Goal: Task Accomplishment & Management: Use online tool/utility

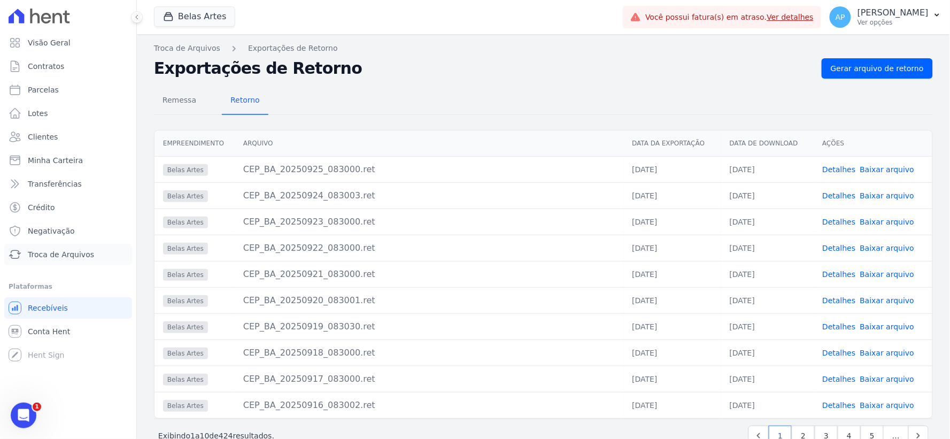
click at [46, 255] on span "Troca de Arquivos" at bounding box center [61, 254] width 66 height 11
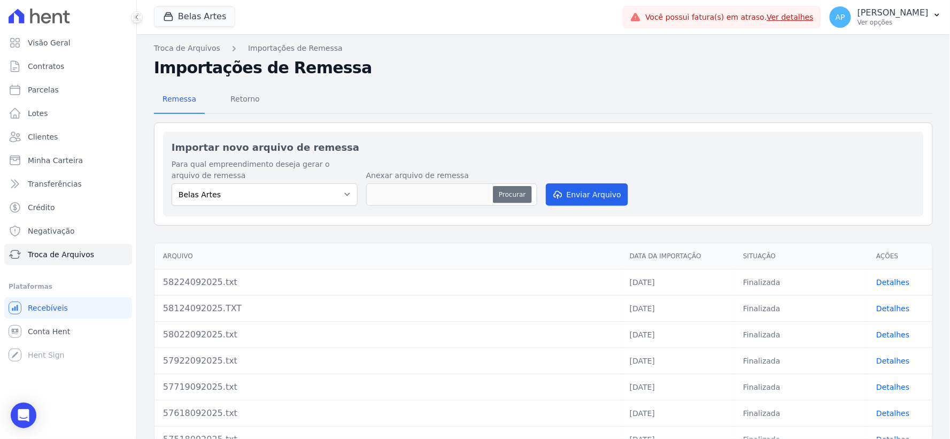
click at [515, 195] on button "Procurar" at bounding box center [512, 194] width 38 height 17
type input "58325092025.txt"
click at [577, 189] on button "Enviar Arquivo" at bounding box center [587, 194] width 82 height 22
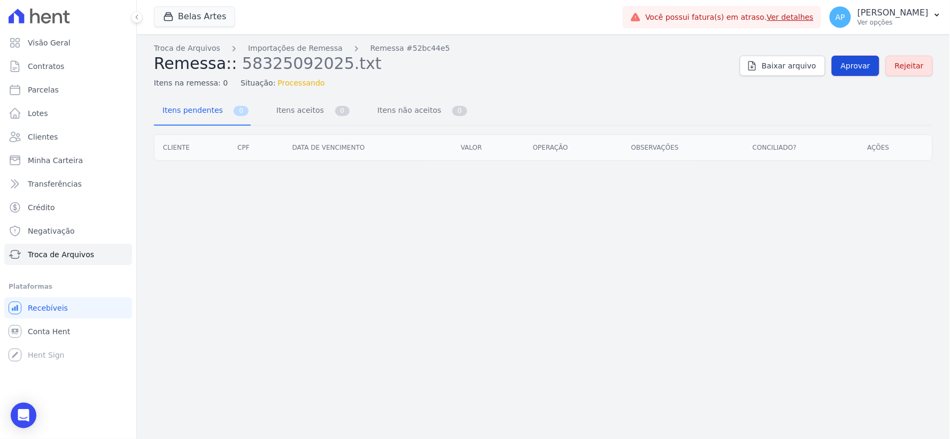
click at [861, 68] on span "Aprovar" at bounding box center [855, 65] width 29 height 11
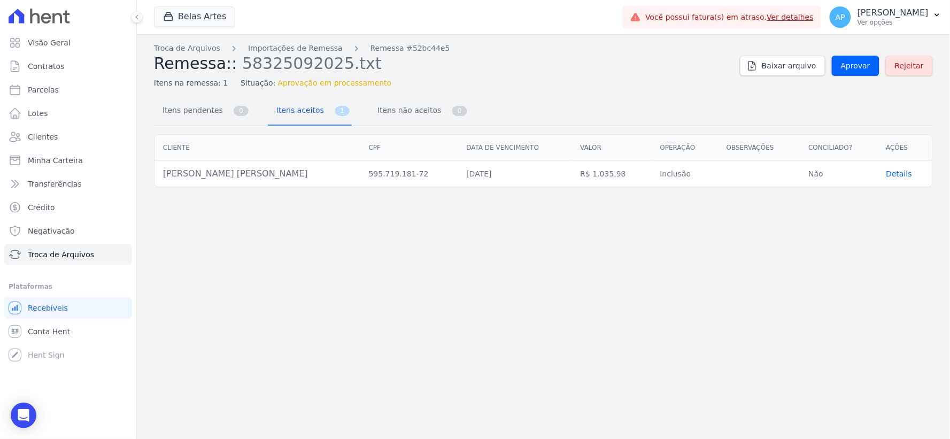
click at [848, 70] on span "Aprovar" at bounding box center [855, 65] width 29 height 11
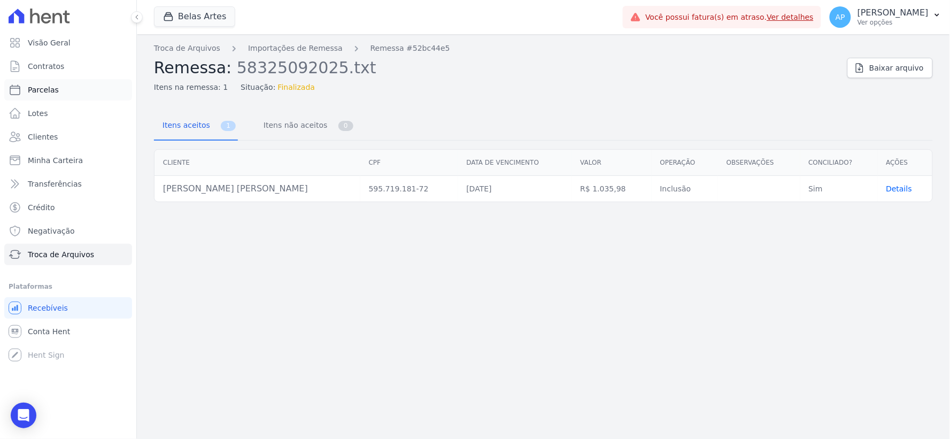
click at [40, 89] on span "Parcelas" at bounding box center [43, 89] width 31 height 11
select select
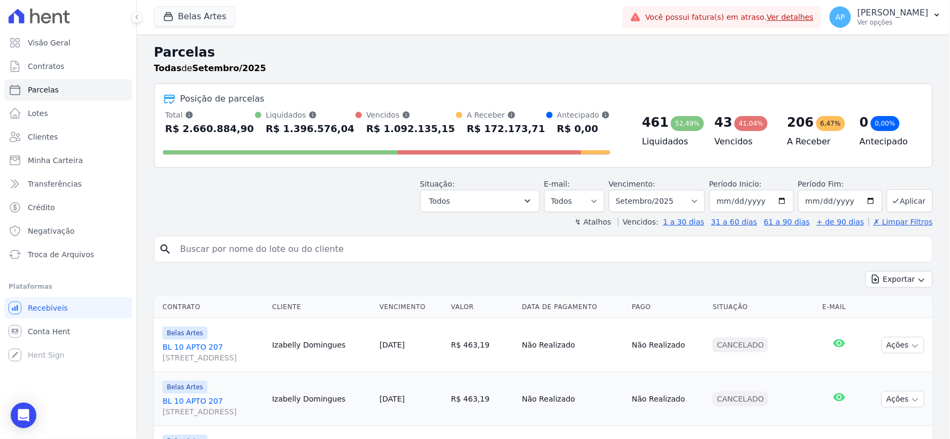
click at [244, 257] on input "search" at bounding box center [551, 248] width 754 height 21
paste input "262,01"
type input "2"
type input "[PERSON_NAME]"
select select
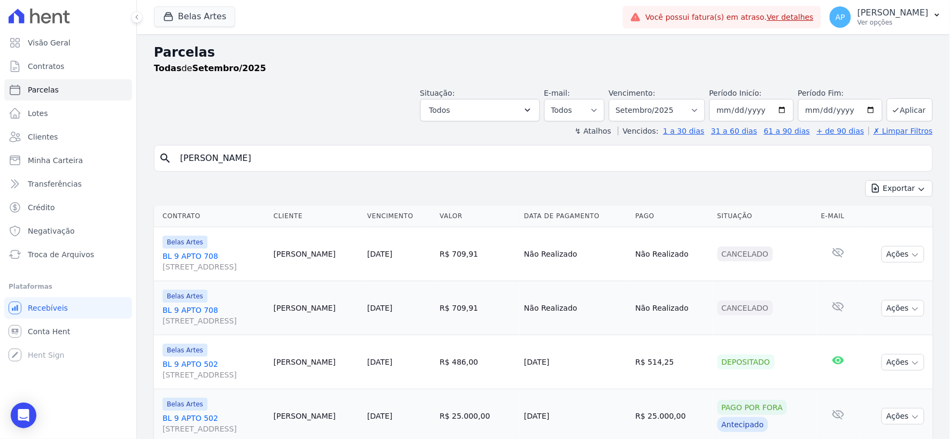
click at [253, 164] on input "[PERSON_NAME]" at bounding box center [551, 158] width 754 height 21
type input "[PERSON_NAME] [PERSON_NAME]"
select select
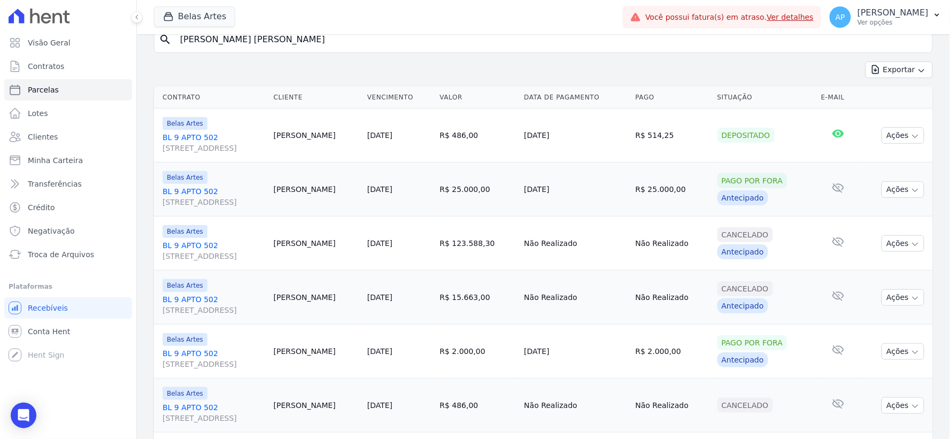
scroll to position [237, 0]
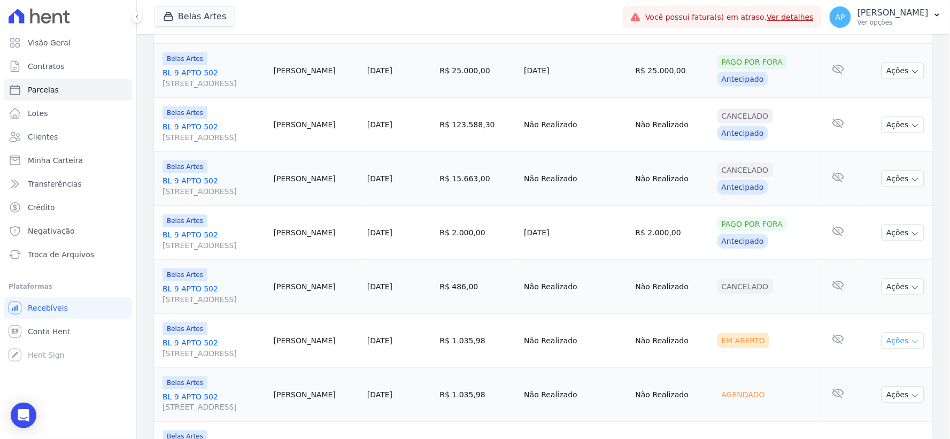
click at [885, 346] on button "Ações" at bounding box center [902, 340] width 43 height 17
click at [862, 363] on link "Ver boleto" at bounding box center [898, 365] width 103 height 20
